Goal: Find specific page/section: Find specific page/section

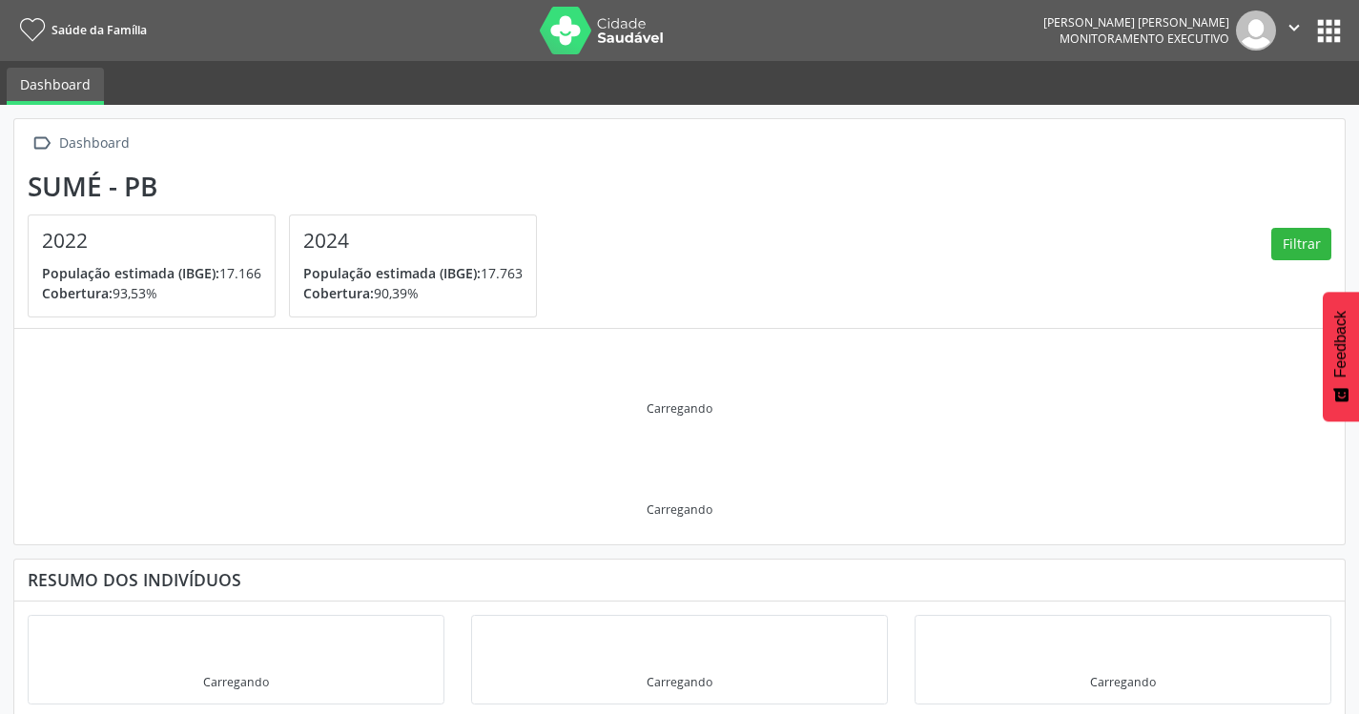
click at [1322, 26] on button "apps" at bounding box center [1328, 30] width 33 height 33
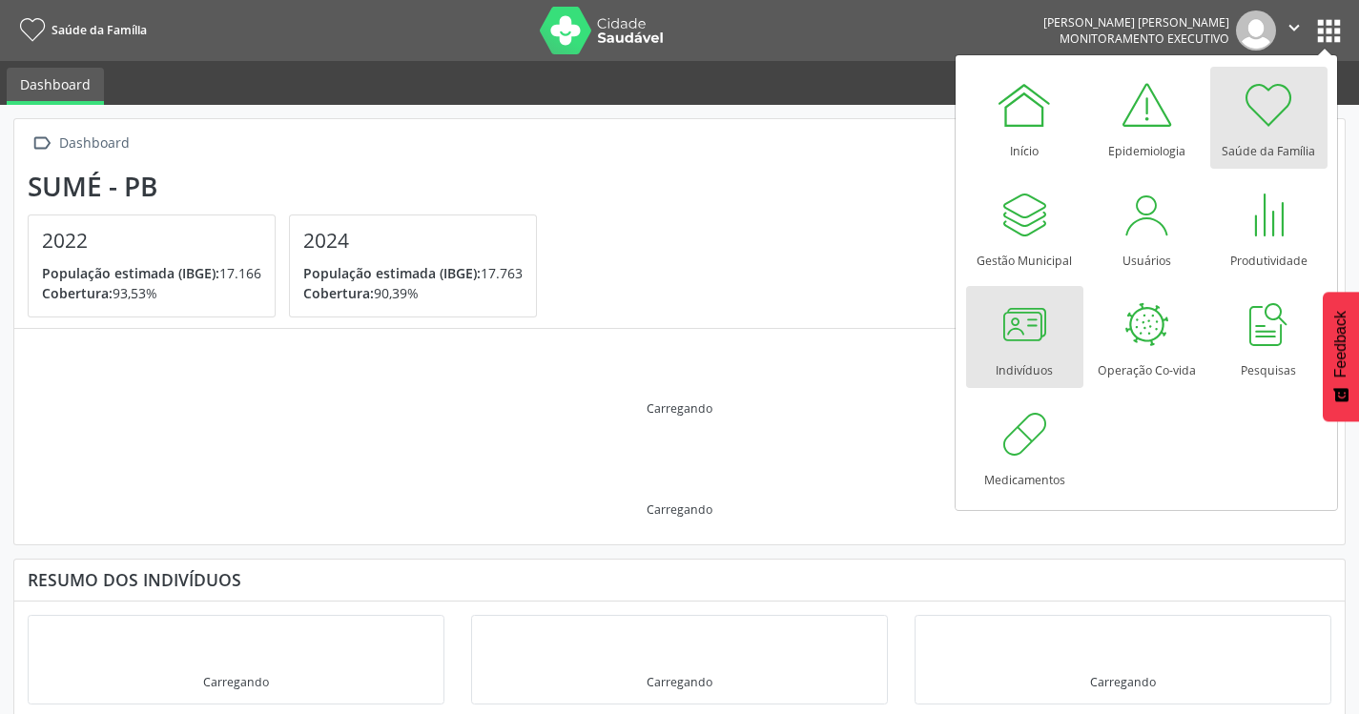
click at [1053, 360] on link "Indivíduos" at bounding box center [1024, 337] width 117 height 102
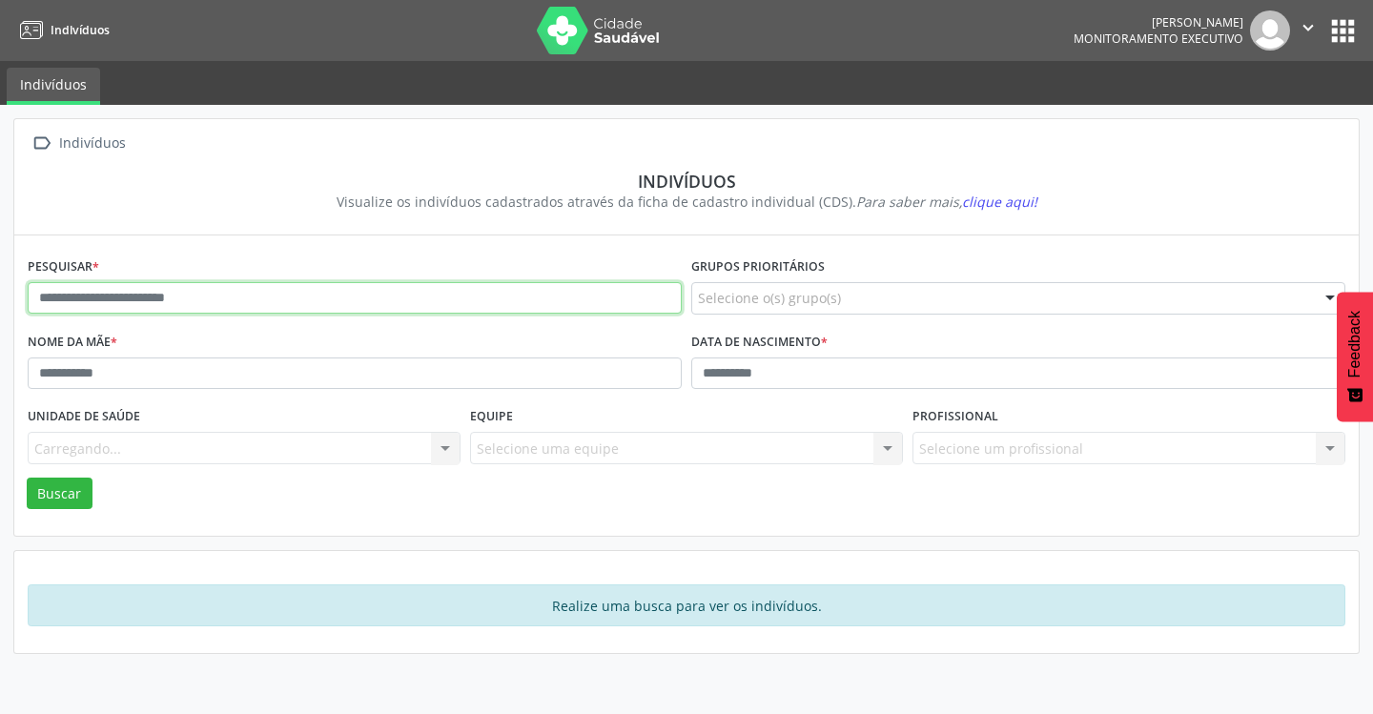
click at [378, 290] on input "text" at bounding box center [355, 298] width 654 height 32
type input "**********"
click at [27, 478] on button "Buscar" at bounding box center [60, 494] width 66 height 32
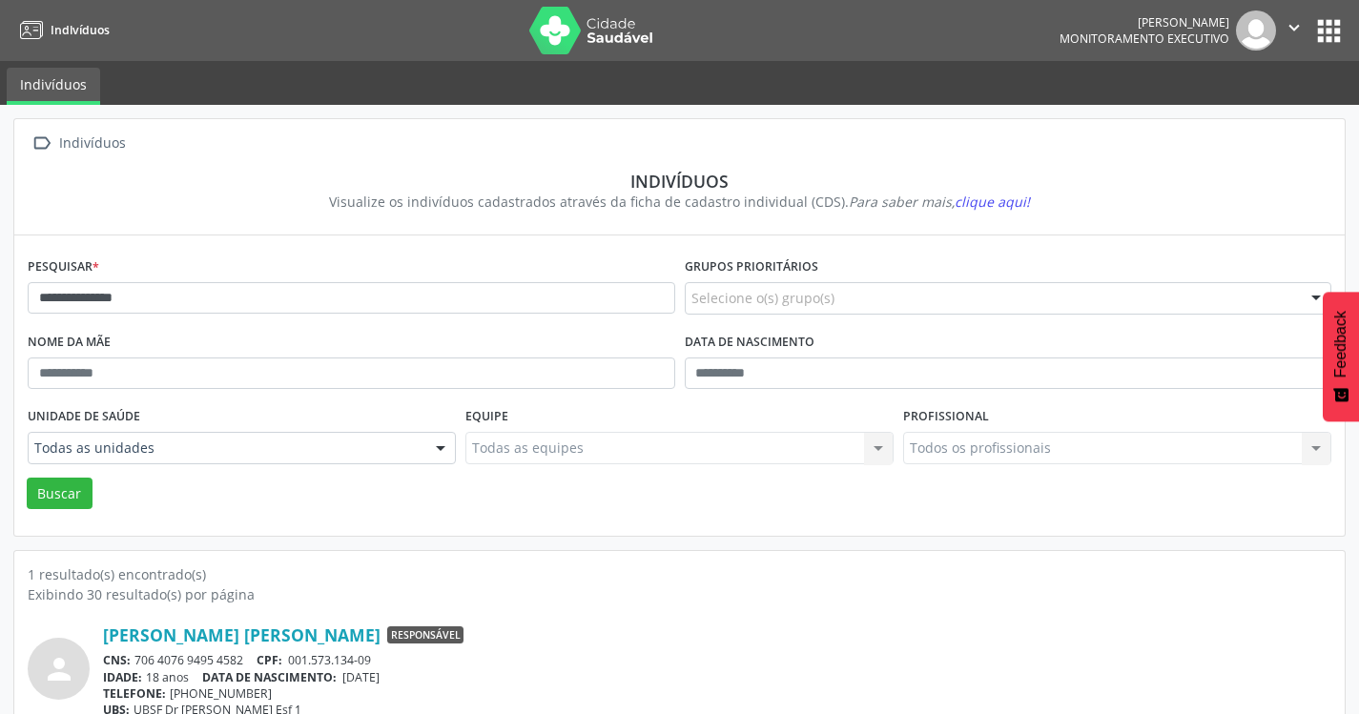
scroll to position [64, 0]
